Goal: Task Accomplishment & Management: Complete application form

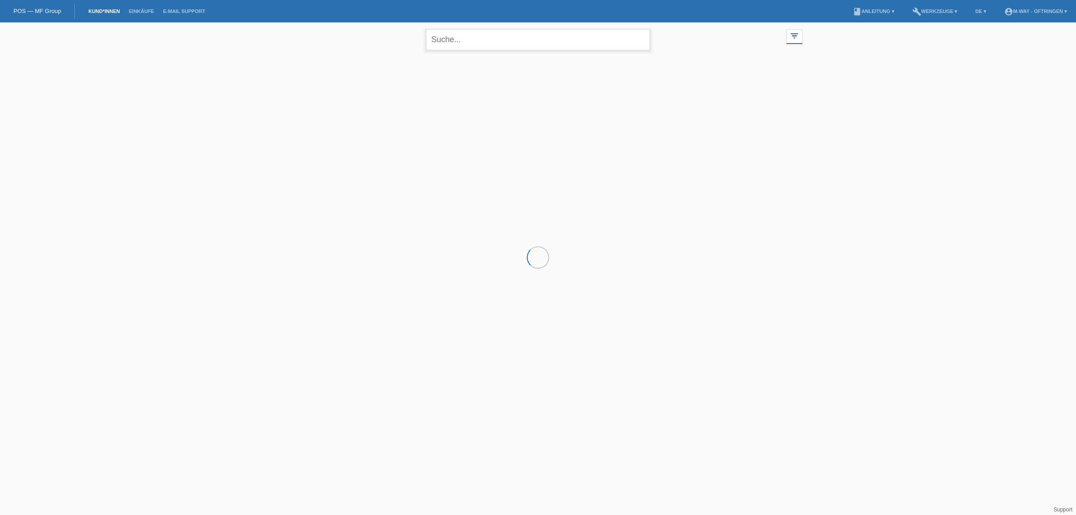
click at [518, 43] on input "text" at bounding box center [538, 39] width 224 height 21
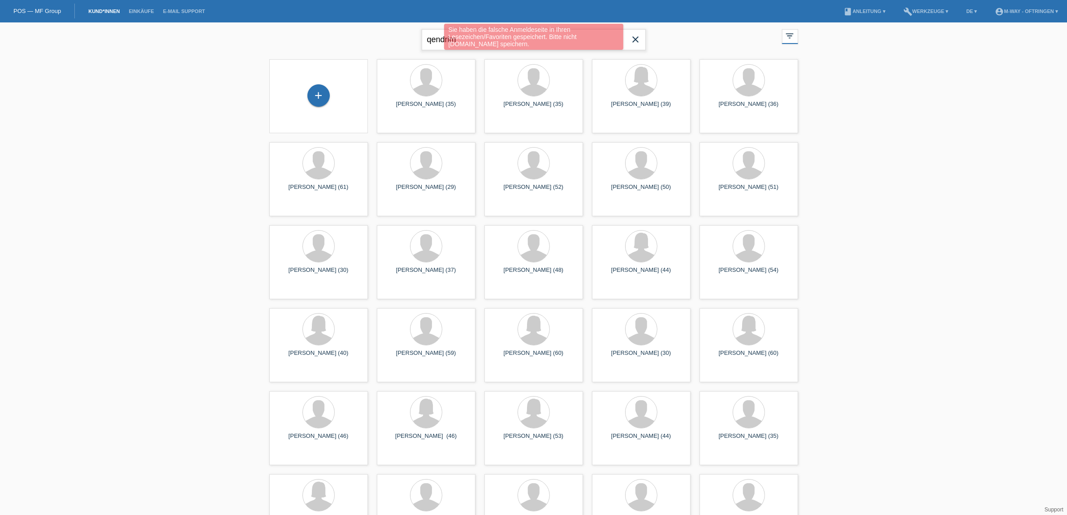
type input "qendrim"
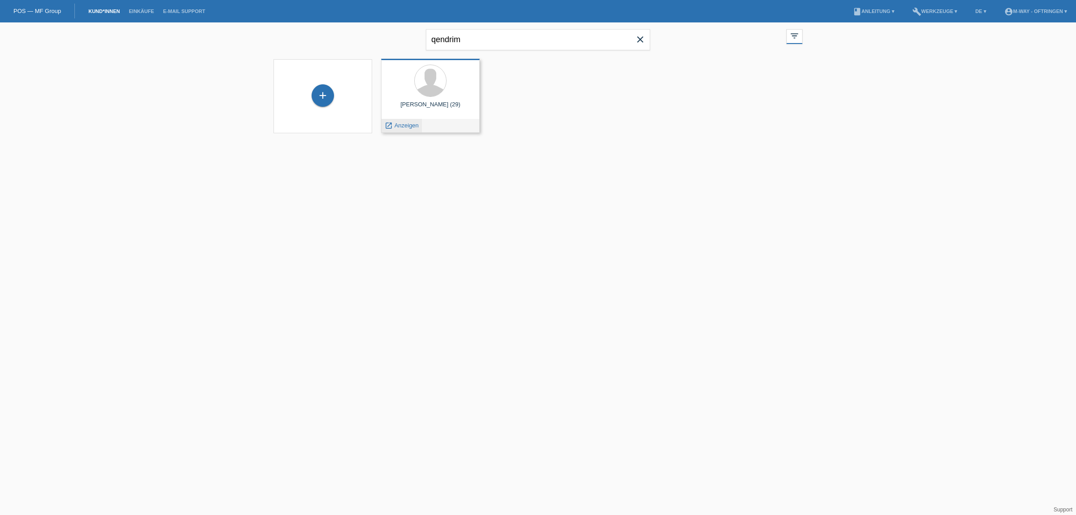
click at [401, 124] on span "Anzeigen" at bounding box center [406, 125] width 24 height 7
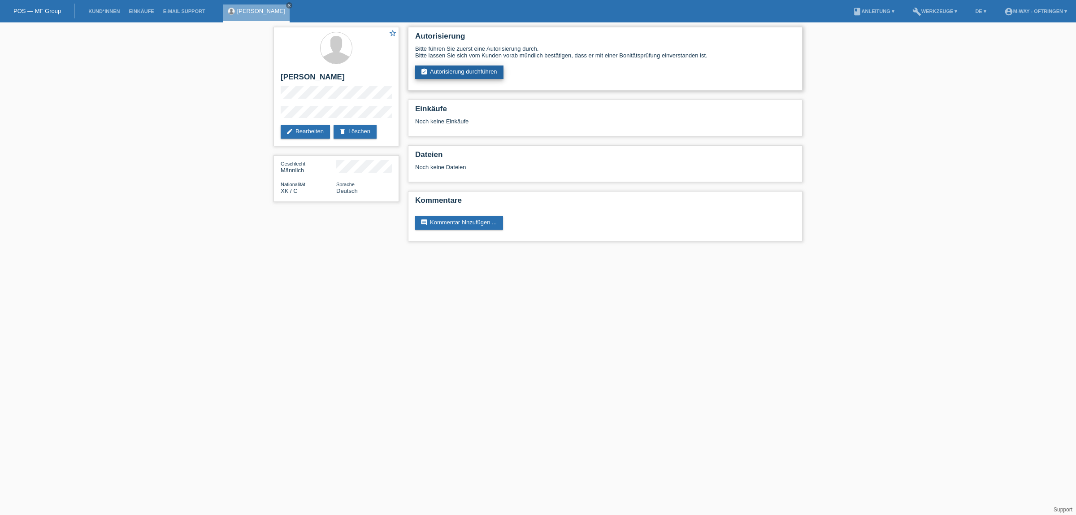
click at [486, 68] on link "assignment_turned_in Autorisierung durchführen" at bounding box center [459, 71] width 88 height 13
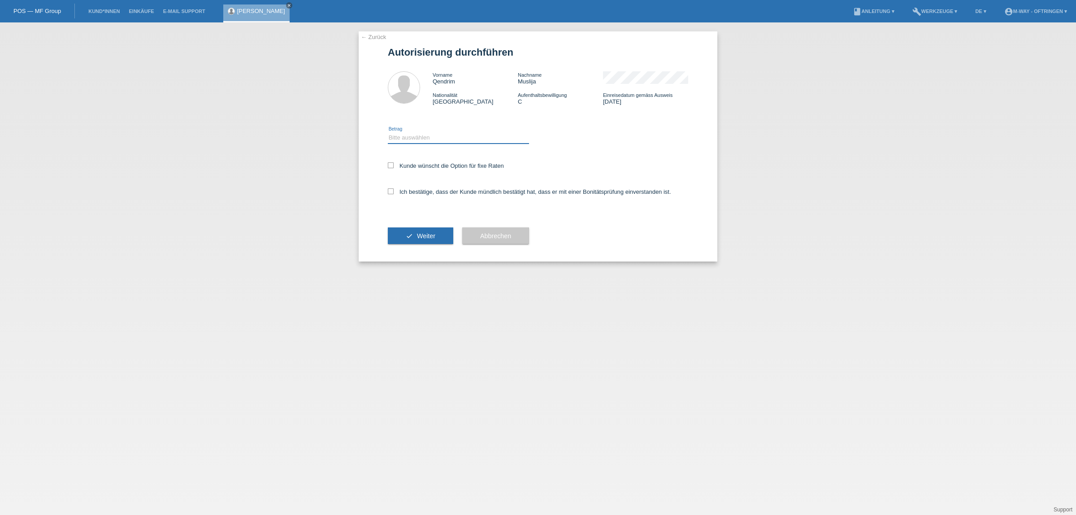
click at [437, 136] on select "Bitte auswählen CHF 1.00 - CHF 499.00 CHF 500.00 - CHF 1'999.00 CHF 2'000.00 - …" at bounding box center [458, 137] width 141 height 11
select select "3"
click at [388, 132] on select "Bitte auswählen CHF 1.00 - CHF 499.00 CHF 500.00 - CHF 1'999.00 CHF 2'000.00 - …" at bounding box center [458, 137] width 141 height 11
click at [391, 166] on icon at bounding box center [391, 165] width 6 height 6
click at [391, 166] on input "Kunde wünscht die Option für fixe Raten" at bounding box center [391, 165] width 6 height 6
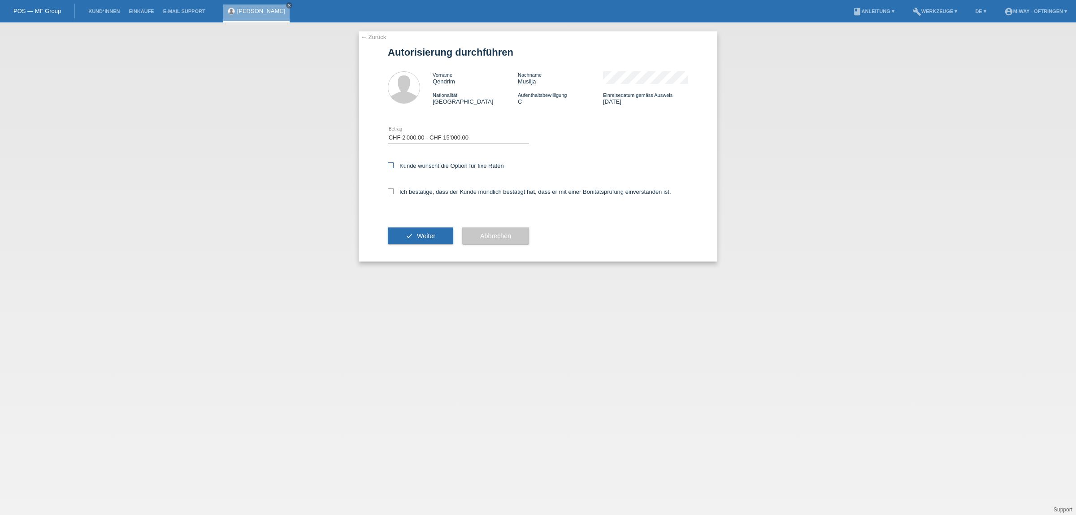
checkbox input "true"
click at [391, 192] on icon at bounding box center [391, 191] width 6 height 6
click at [391, 192] on input "Ich bestätige, dass der Kunde mündlich bestätigt hat, dass er mit einer Bonität…" at bounding box center [391, 191] width 6 height 6
checkbox input "true"
click at [406, 236] on button "check Weiter" at bounding box center [420, 235] width 65 height 17
